Goal: Task Accomplishment & Management: Use online tool/utility

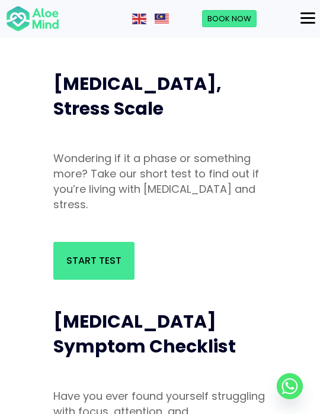
scroll to position [98, 0]
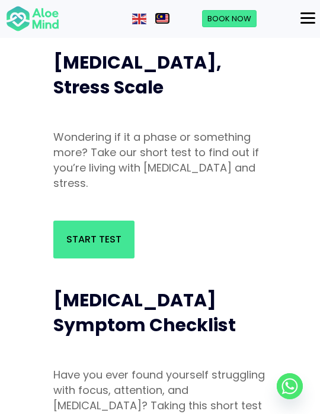
click at [160, 18] on img at bounding box center [162, 19] width 14 height 11
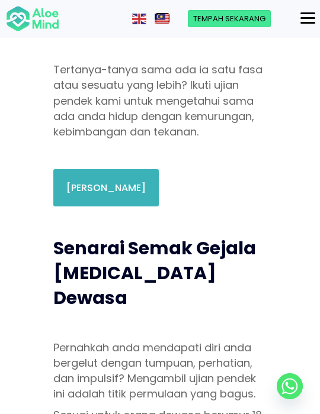
scroll to position [197, 0]
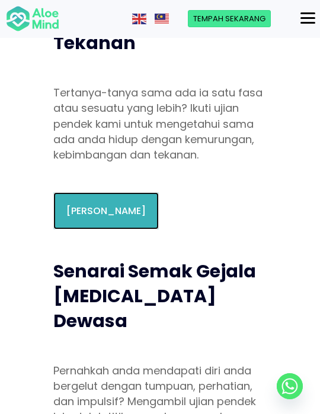
click at [109, 211] on font "[PERSON_NAME]" at bounding box center [105, 211] width 79 height 14
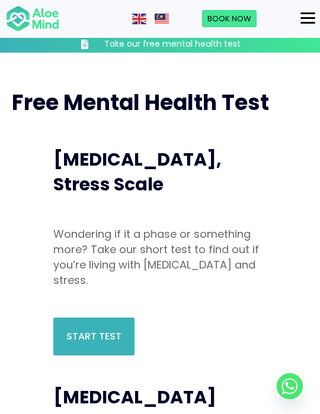
scroll to position [0, 0]
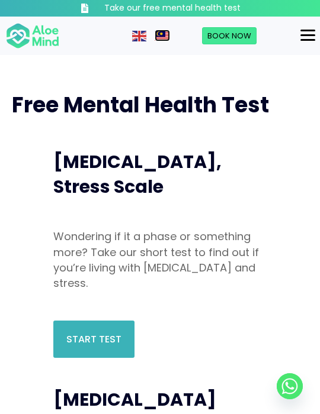
click at [163, 40] on img at bounding box center [162, 36] width 14 height 11
click at [159, 31] on img at bounding box center [162, 36] width 14 height 11
click at [162, 37] on img at bounding box center [162, 36] width 14 height 11
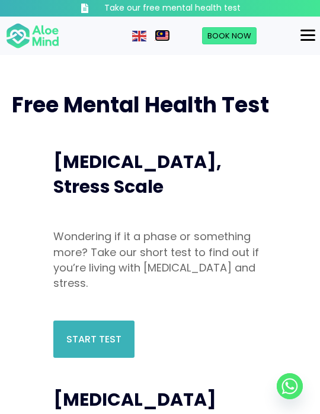
click at [162, 37] on img at bounding box center [162, 36] width 14 height 11
click at [305, 35] on div "Menu" at bounding box center [307, 35] width 15 height 2
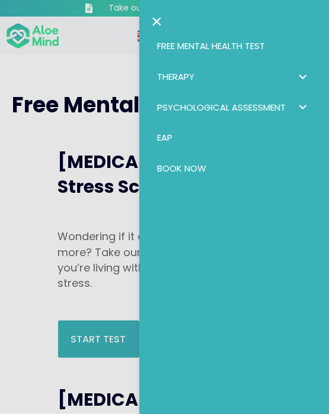
click at [161, 19] on link "×" at bounding box center [156, 21] width 11 height 19
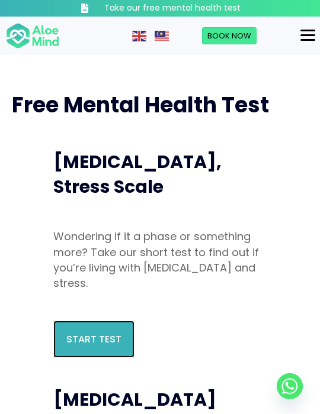
click at [83, 342] on span "Start Test" at bounding box center [93, 340] width 55 height 14
